Goal: Information Seeking & Learning: Learn about a topic

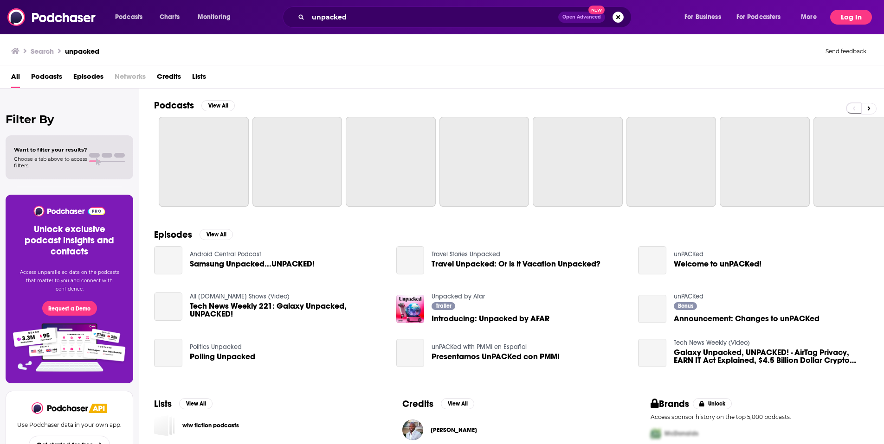
click at [853, 18] on button "Log In" at bounding box center [851, 17] width 42 height 15
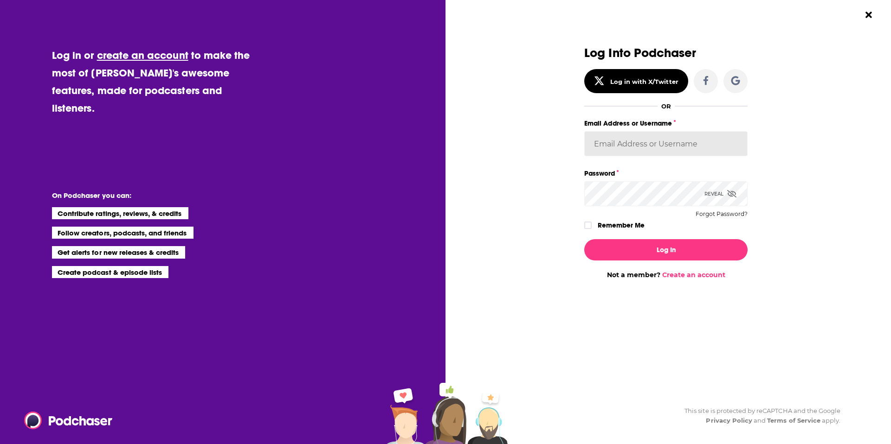
click at [661, 141] on input "Email Address or Username" at bounding box center [665, 143] width 163 height 25
type input "[EMAIL_ADDRESS][DOMAIN_NAME]"
click at [611, 224] on label "Remember Me" at bounding box center [620, 225] width 47 height 12
click at [591, 230] on input "rememberMe" at bounding box center [588, 230] width 6 height 0
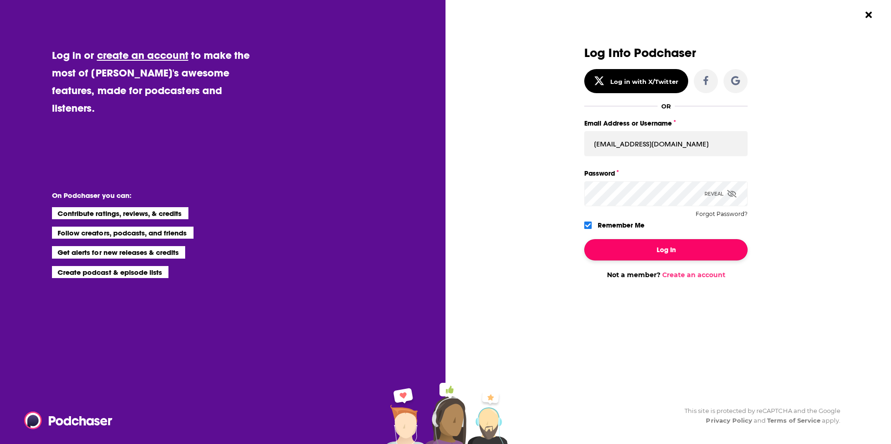
click at [622, 250] on button "Log In" at bounding box center [665, 249] width 163 height 21
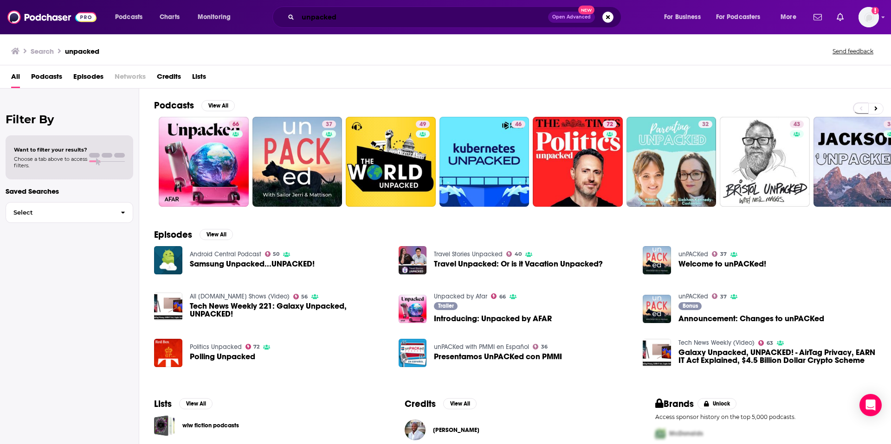
click at [323, 19] on input "unpacked" at bounding box center [423, 17] width 250 height 15
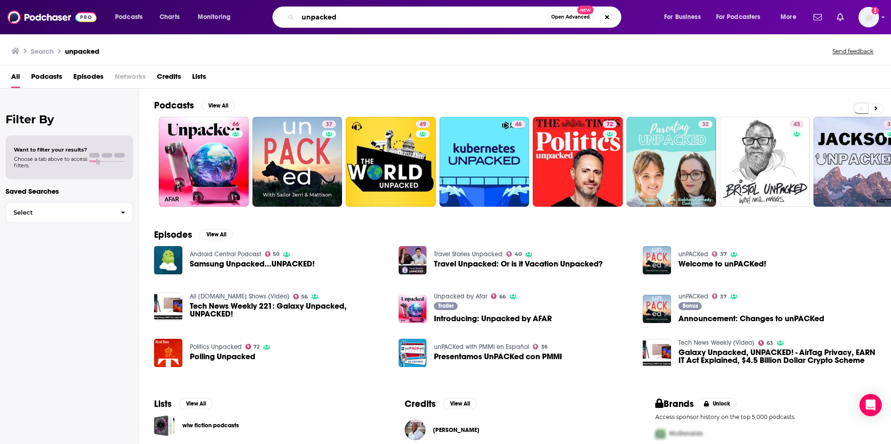
click at [323, 19] on input "unpacked" at bounding box center [422, 17] width 249 height 15
type input "journeys of discovery"
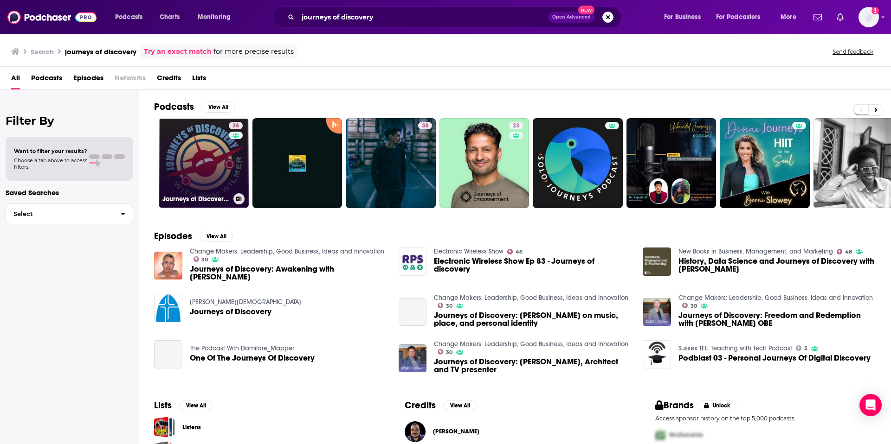
click at [200, 159] on link "36 Journeys of Discovery with [PERSON_NAME]" at bounding box center [204, 163] width 90 height 90
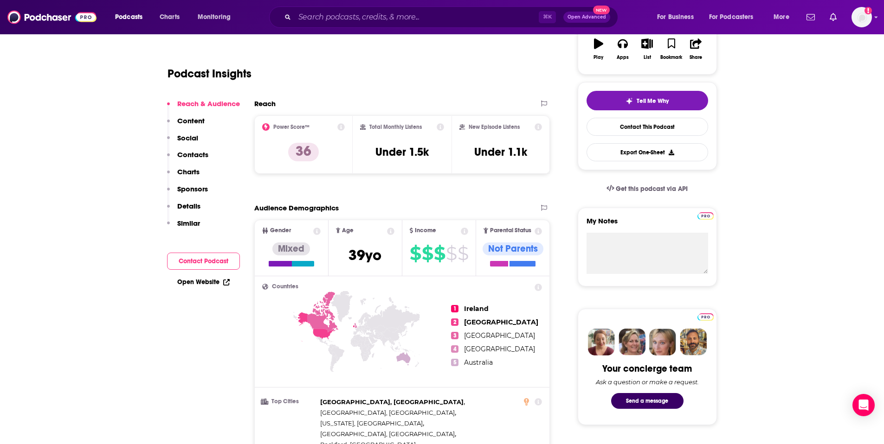
scroll to position [178, 0]
